Goal: Task Accomplishment & Management: Use online tool/utility

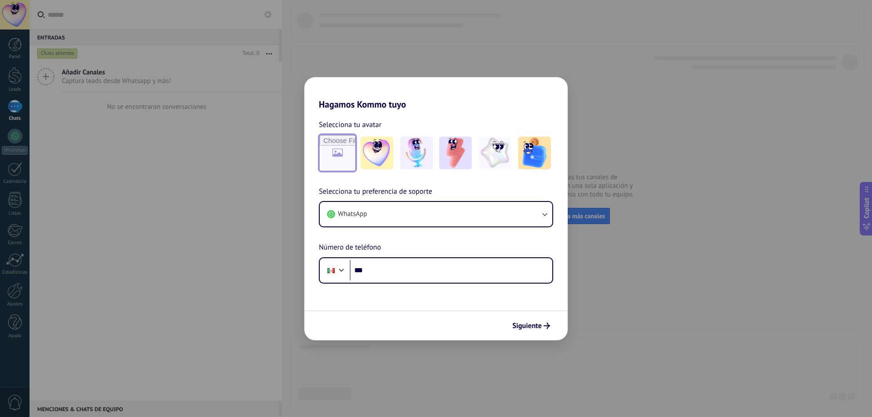
click at [338, 162] on input "file" at bounding box center [337, 152] width 35 height 35
type input "**********"
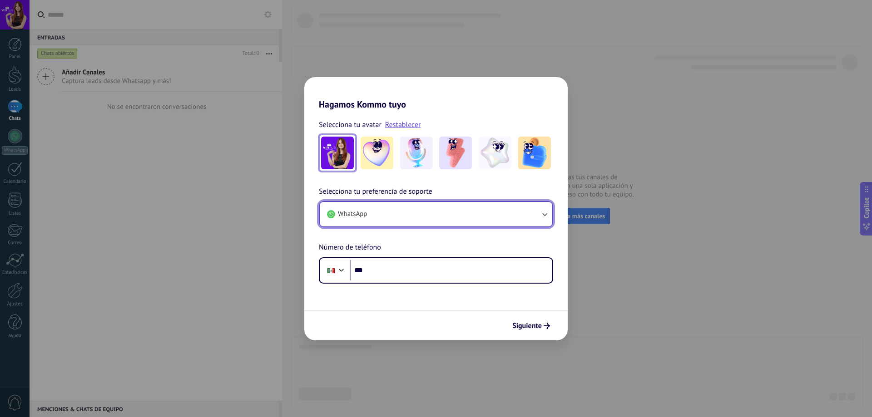
click at [400, 212] on button "WhatsApp" at bounding box center [436, 214] width 232 height 25
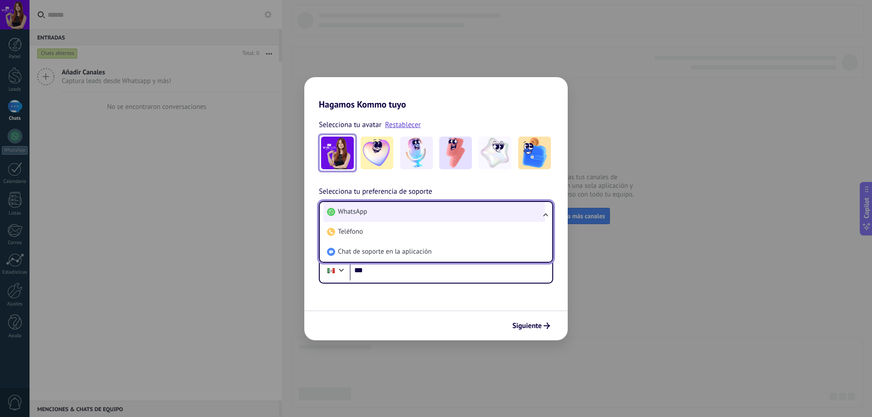
click at [410, 218] on li "WhatsApp" at bounding box center [434, 212] width 222 height 20
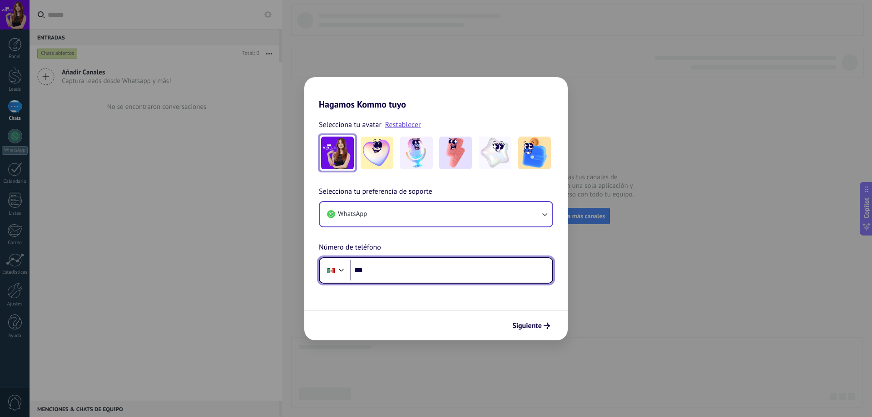
click at [404, 274] on input "***" at bounding box center [451, 270] width 202 height 21
click at [404, 269] on input "***" at bounding box center [451, 270] width 202 height 21
type input "**********"
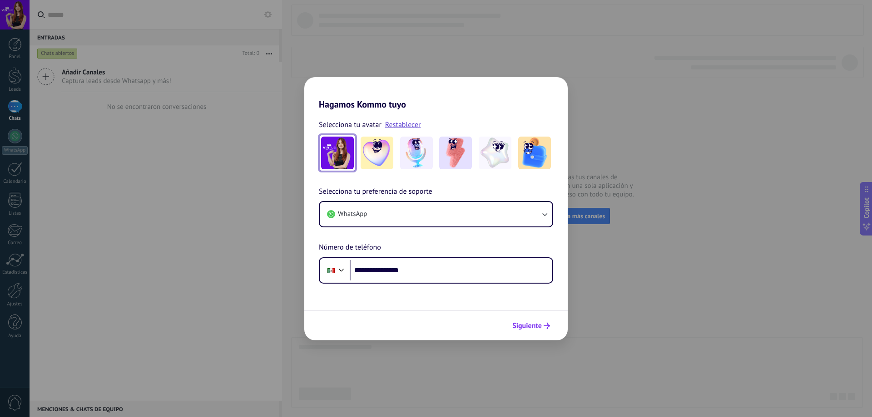
click at [529, 326] on span "Siguiente" at bounding box center [527, 326] width 30 height 6
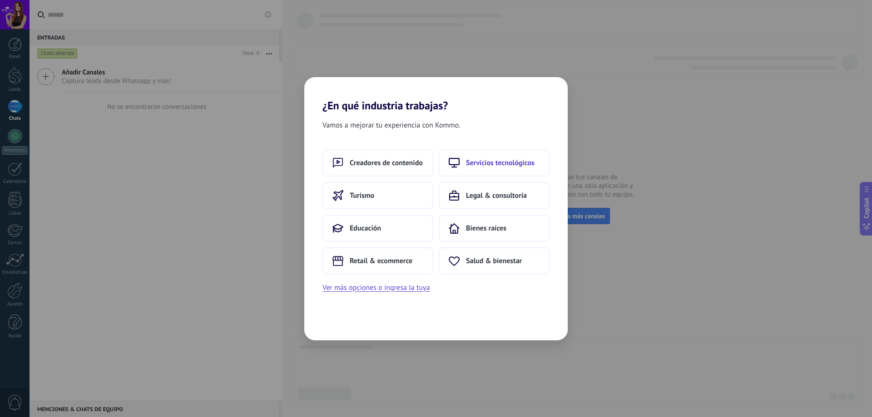
click at [483, 170] on button "Servicios tecnológicos" at bounding box center [493, 162] width 111 height 27
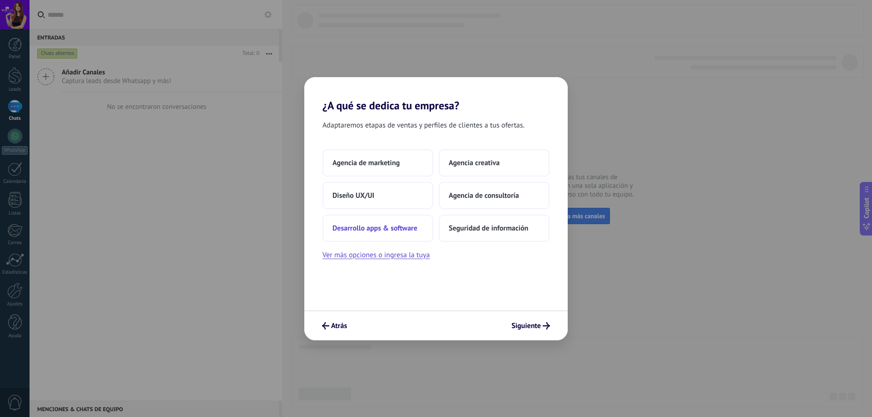
click at [400, 234] on button "Desarrollo apps & software" at bounding box center [377, 228] width 111 height 27
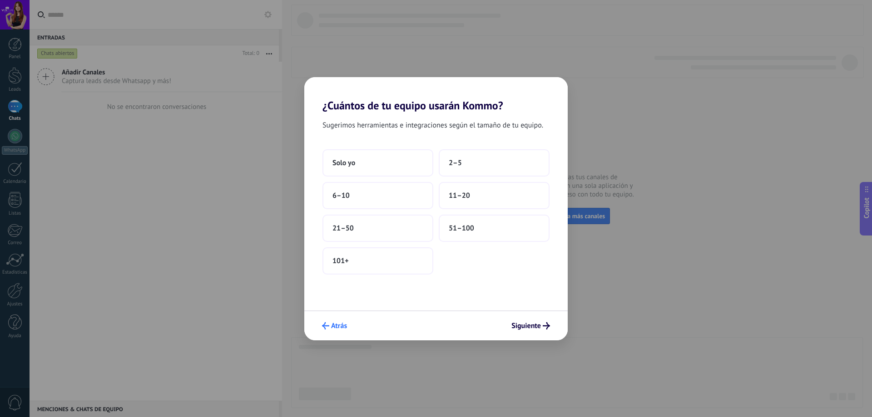
click at [343, 328] on span "Atrás" at bounding box center [339, 326] width 16 height 6
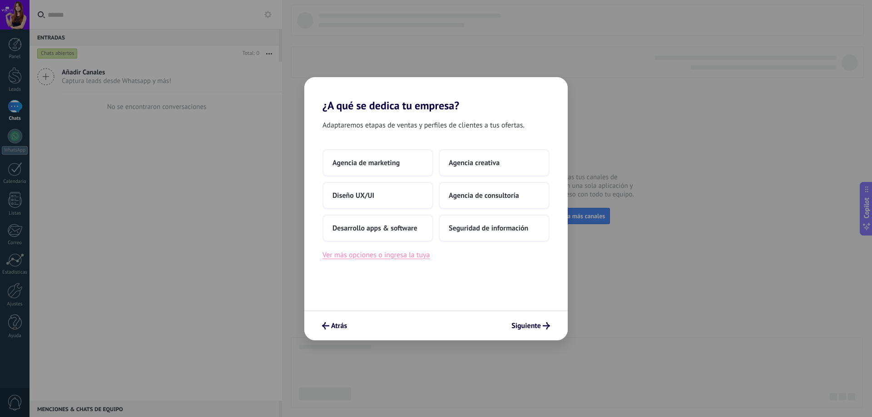
click at [408, 260] on button "Ver más opciones o ingresa la tuya" at bounding box center [375, 255] width 107 height 12
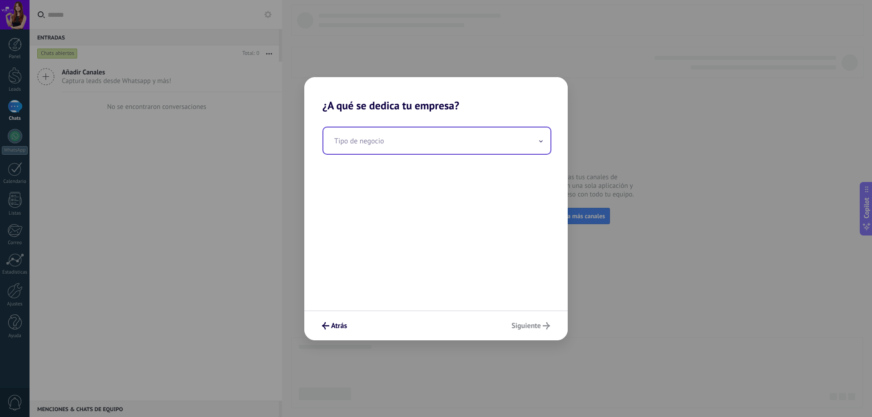
click at [382, 144] on input "text" at bounding box center [436, 141] width 227 height 26
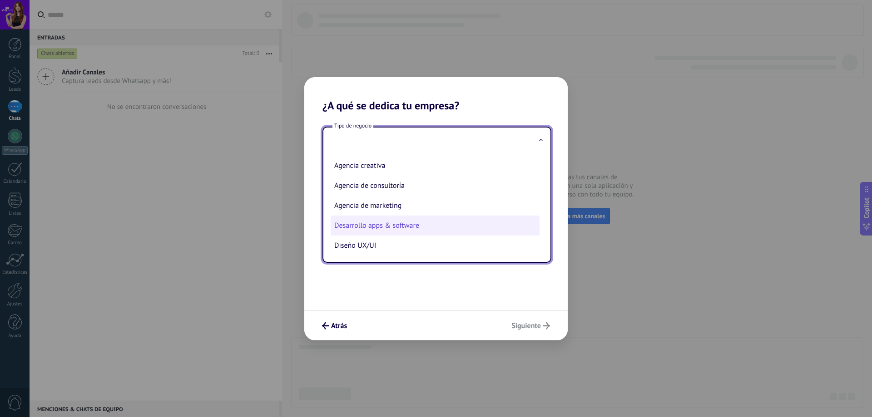
click at [378, 231] on li "Desarrollo apps & software" at bounding box center [434, 226] width 209 height 20
type input "**********"
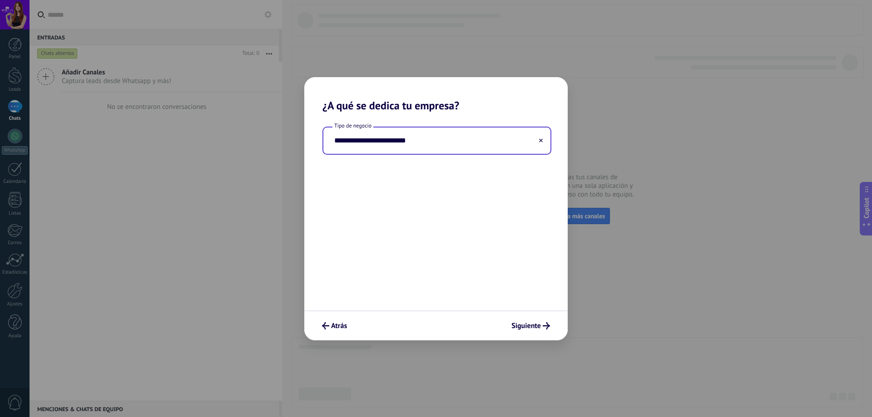
click at [438, 143] on input "**********" at bounding box center [436, 141] width 227 height 26
click at [524, 324] on span "Siguiente" at bounding box center [526, 326] width 30 height 6
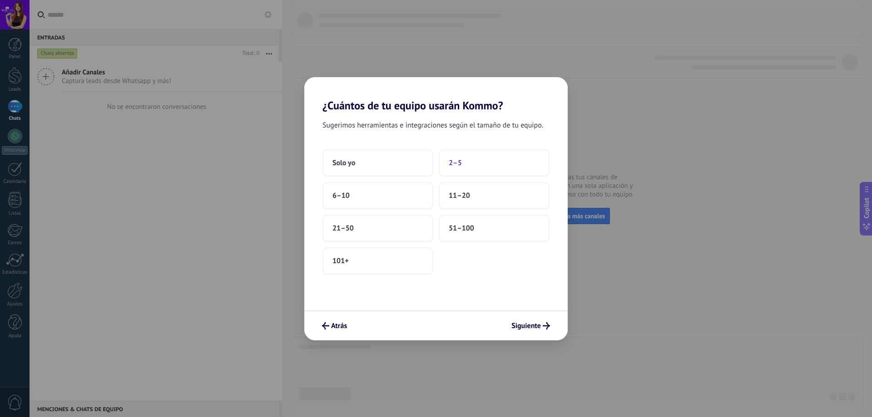
click at [458, 170] on button "2–5" at bounding box center [493, 162] width 111 height 27
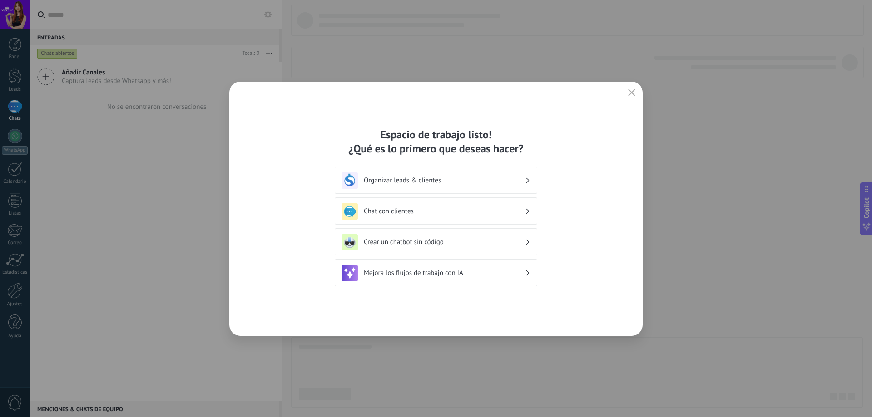
click at [497, 182] on h3 "Organizar leads & clientes" at bounding box center [444, 180] width 161 height 9
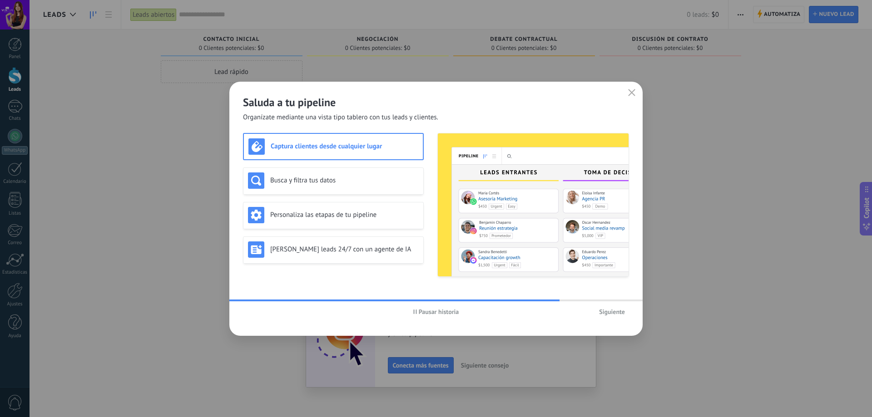
click at [384, 154] on div "Captura clientes desde cualquier lugar" at bounding box center [333, 146] width 170 height 16
click at [340, 179] on h3 "Busca y filtra tus datos" at bounding box center [344, 180] width 148 height 9
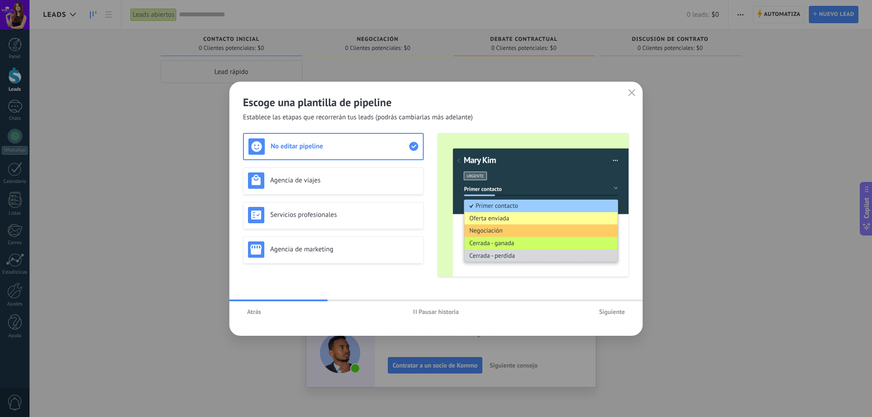
click at [256, 310] on span "Atrás" at bounding box center [254, 312] width 14 height 6
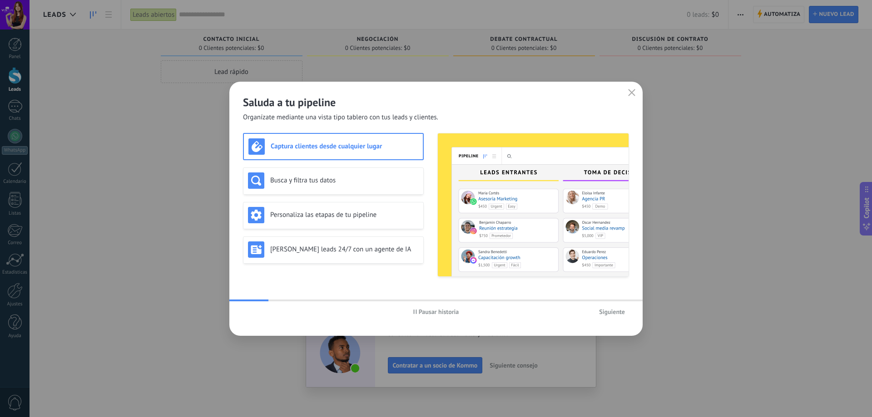
click at [380, 152] on div "Captura clientes desde cualquier lugar" at bounding box center [333, 146] width 170 height 16
click at [616, 315] on span "Siguiente" at bounding box center [612, 312] width 26 height 6
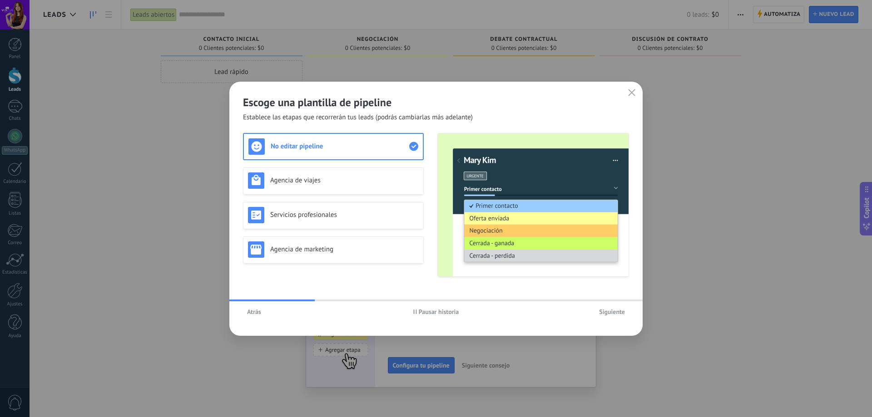
click at [415, 145] on use at bounding box center [413, 146] width 9 height 9
click at [382, 146] on h3 "No editar pipeline" at bounding box center [340, 146] width 138 height 9
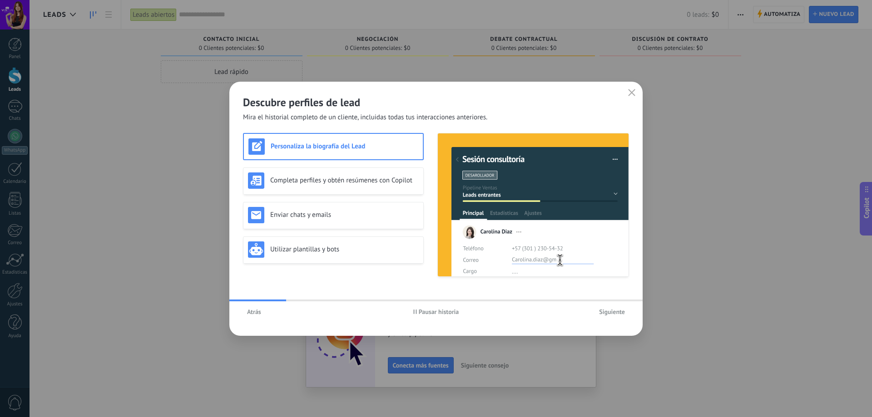
click at [256, 312] on span "Atrás" at bounding box center [254, 312] width 14 height 6
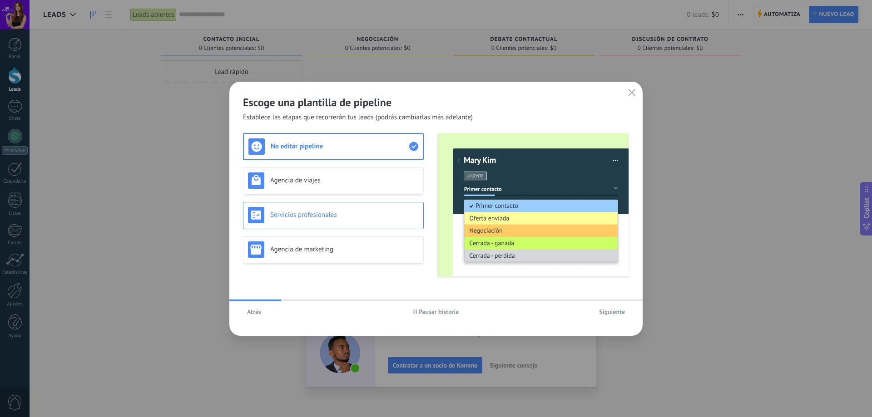
click at [359, 222] on div "Servicios profesionales" at bounding box center [333, 215] width 171 height 16
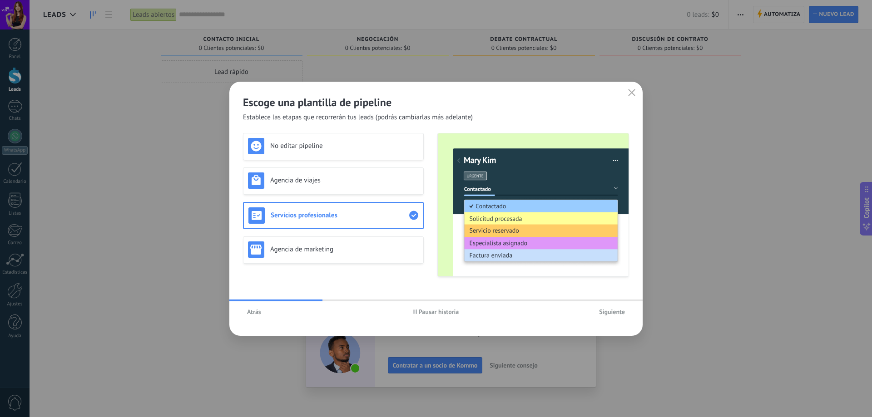
click at [611, 310] on span "Siguiente" at bounding box center [612, 312] width 26 height 6
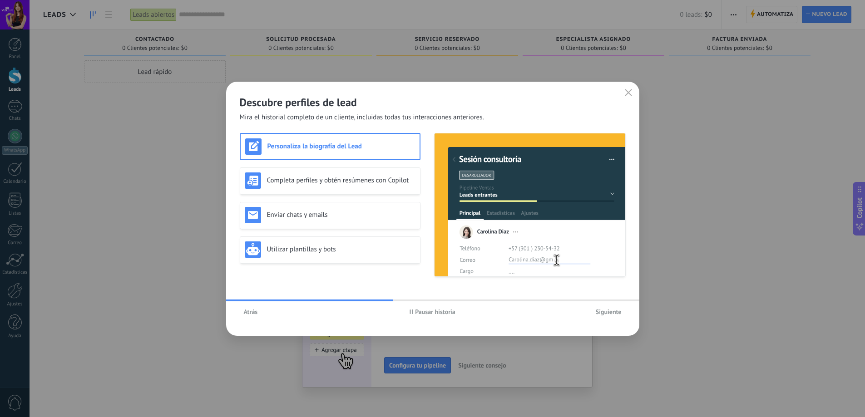
click at [442, 314] on span "Pausar historia" at bounding box center [435, 312] width 40 height 6
click at [607, 313] on span "Siguiente" at bounding box center [609, 312] width 26 height 6
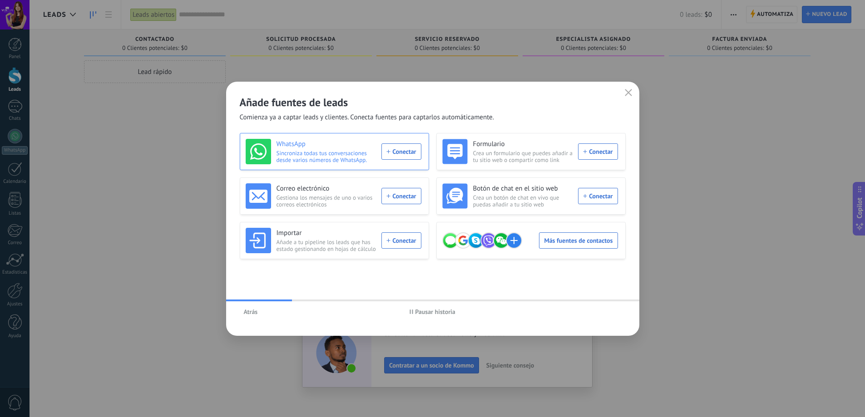
click at [414, 149] on div "WhatsApp Sincroniza todas tus conversaciones desde varios números de WhatsApp. …" at bounding box center [334, 151] width 176 height 25
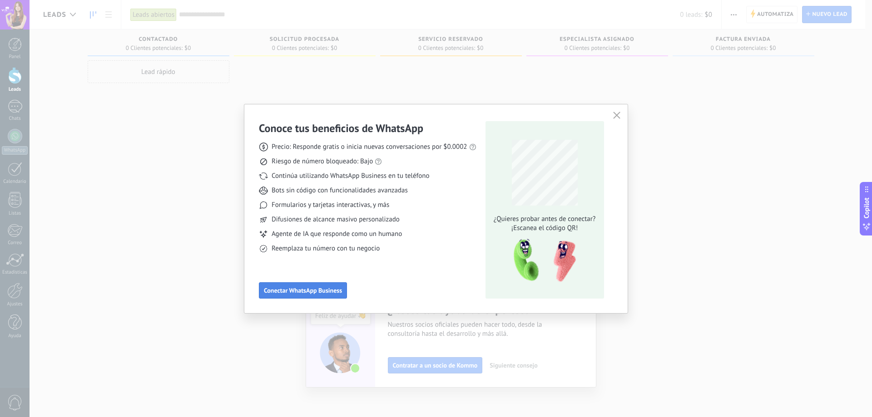
click at [330, 291] on span "Conectar WhatsApp Business" at bounding box center [303, 290] width 78 height 6
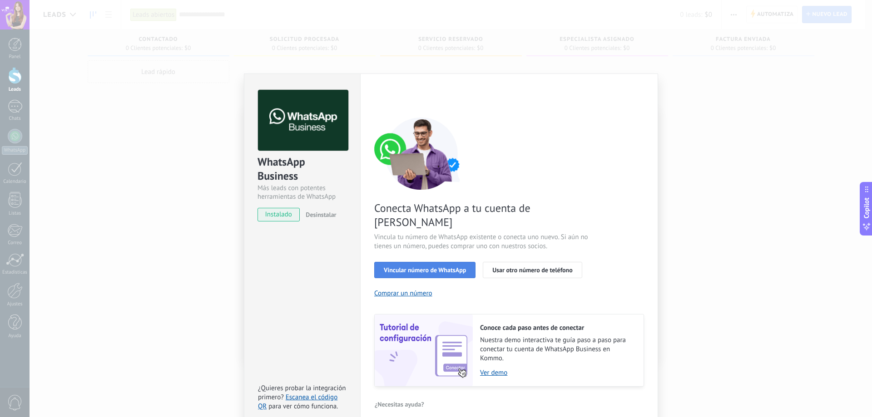
click at [454, 267] on span "Vincular número de WhatsApp" at bounding box center [425, 270] width 82 height 6
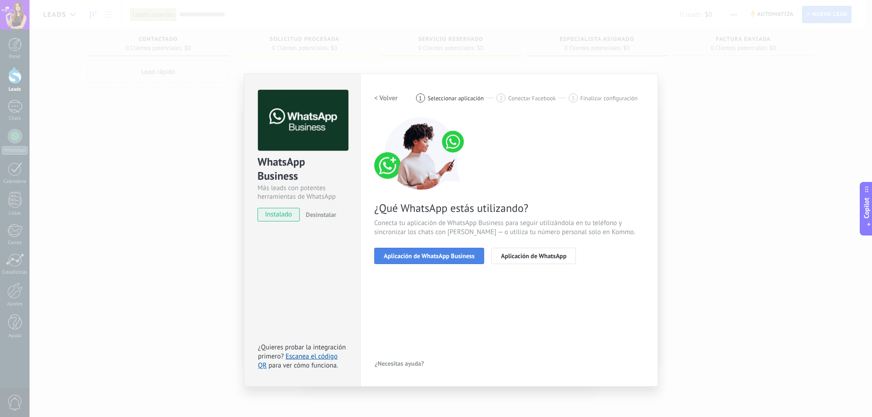
click at [452, 256] on span "Aplicación de WhatsApp Business" at bounding box center [429, 256] width 91 height 6
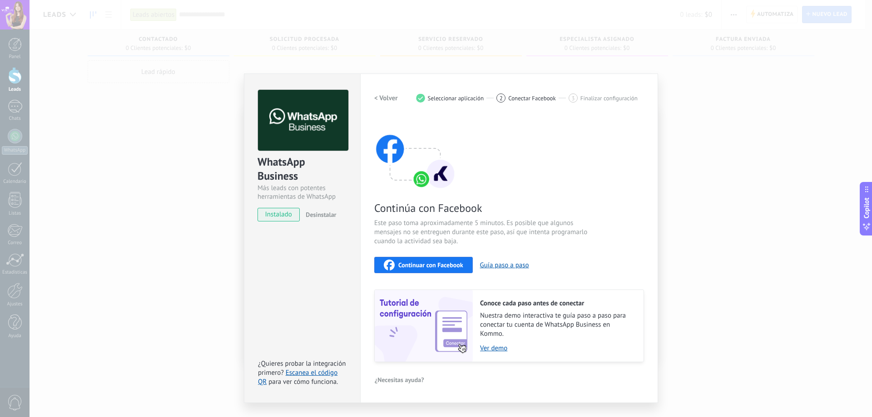
click at [504, 98] on div "2" at bounding box center [500, 98] width 9 height 9
click at [613, 99] on span "Finalizar configuración" at bounding box center [608, 98] width 57 height 7
click at [378, 97] on h2 "< Volver" at bounding box center [386, 98] width 24 height 9
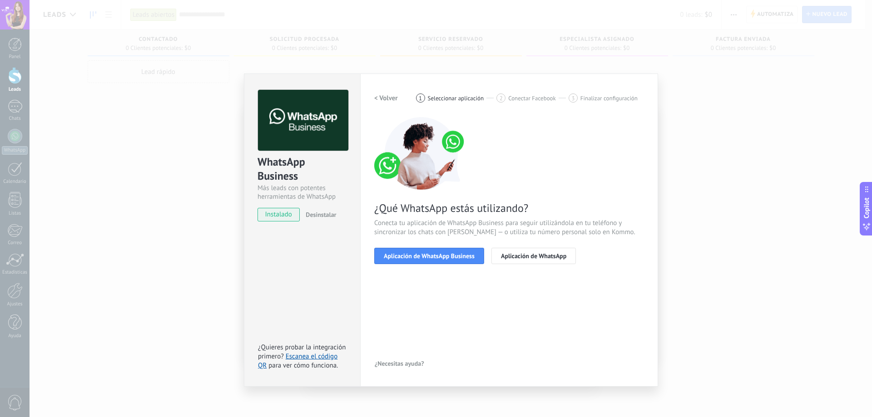
click at [395, 98] on h2 "< Volver" at bounding box center [386, 98] width 24 height 9
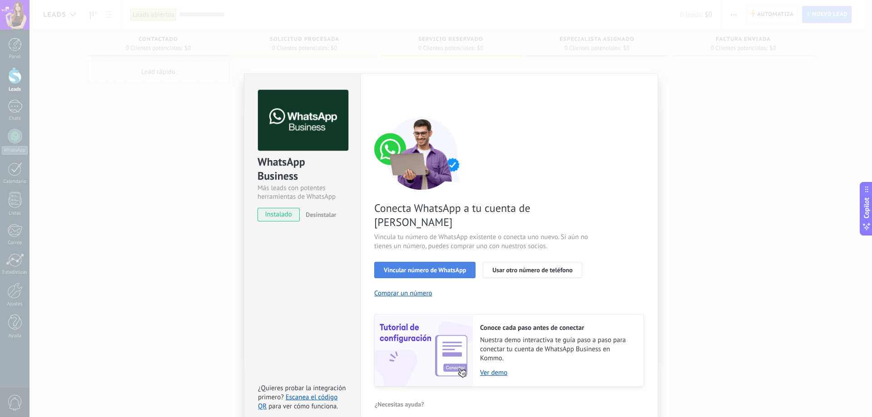
click at [467, 262] on button "Vincular número de WhatsApp" at bounding box center [424, 270] width 101 height 16
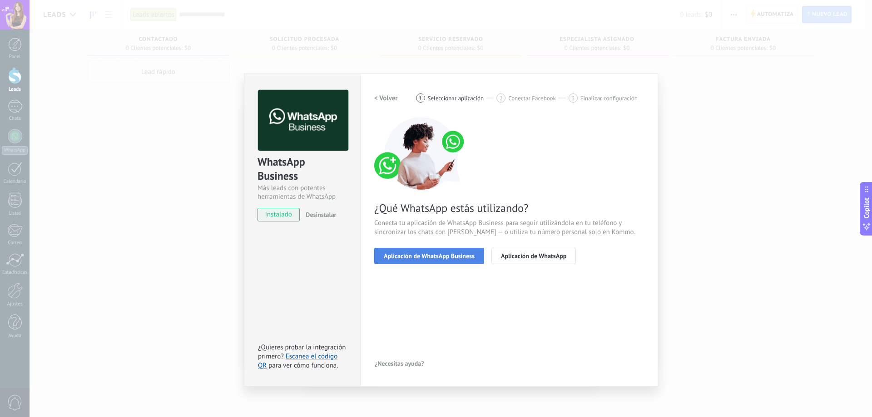
click at [467, 256] on span "Aplicación de WhatsApp Business" at bounding box center [429, 256] width 91 height 6
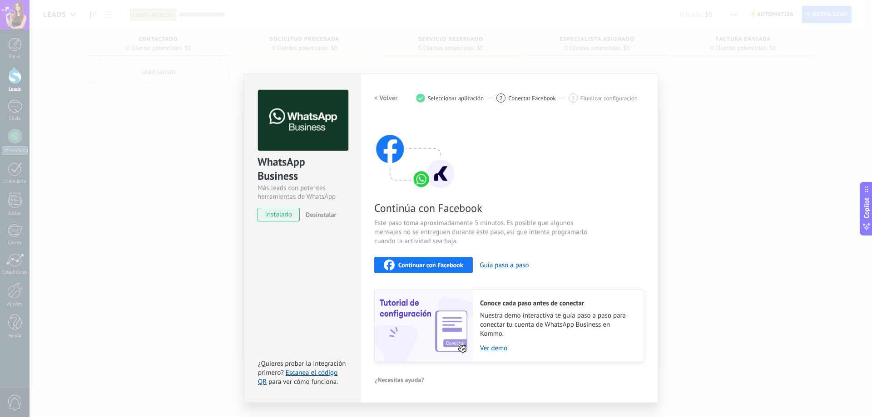
click at [439, 257] on button "Continuar con Facebook" at bounding box center [423, 265] width 98 height 16
click at [670, 141] on div "WhatsApp Business Más leads con potentes herramientas de WhatsApp instalado Des…" at bounding box center [451, 208] width 842 height 417
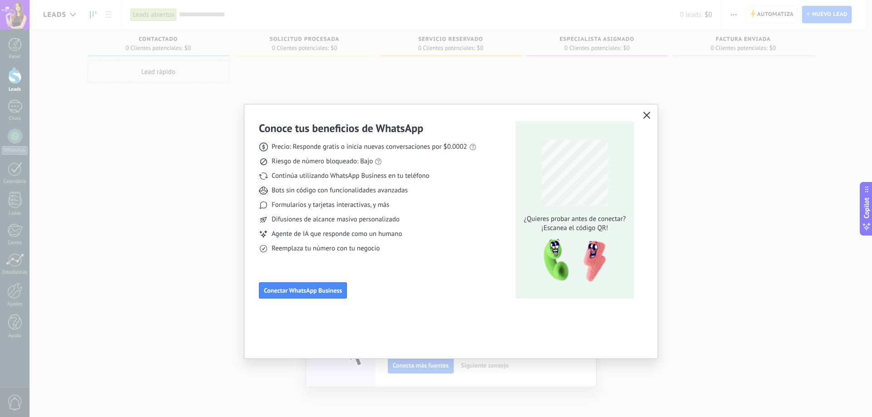
click at [650, 122] on button "button" at bounding box center [646, 115] width 12 height 13
